Goal: Information Seeking & Learning: Check status

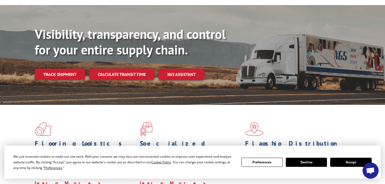
scroll to position [30, 0]
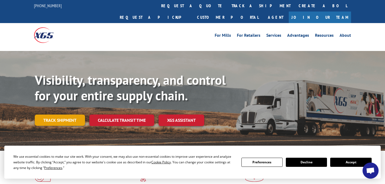
click at [70, 114] on link "Track shipment" at bounding box center [60, 119] width 50 height 11
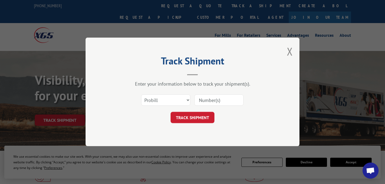
click at [202, 98] on input at bounding box center [219, 99] width 49 height 11
paste input "17402799"
type input "17402799"
click at [199, 120] on button "TRACK SHIPMENT" at bounding box center [193, 117] width 44 height 11
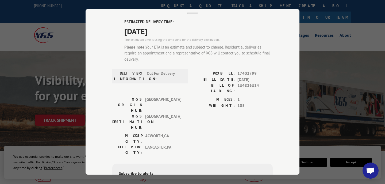
scroll to position [33, 0]
click at [348, 29] on div "Track Shipment ESTIMATED DELIVERY TIME: 10/07/2025 The estimated time is using …" at bounding box center [192, 92] width 385 height 184
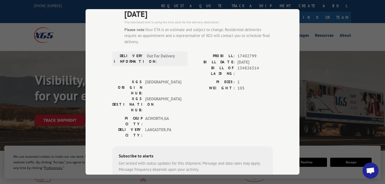
scroll to position [51, 0]
